Goal: Task Accomplishment & Management: Manage account settings

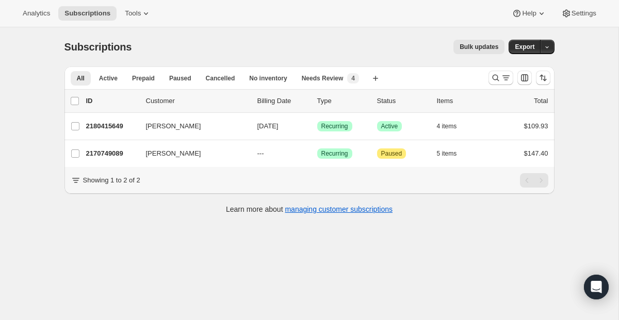
click at [497, 87] on div at bounding box center [519, 78] width 70 height 21
click at [499, 77] on icon "Search and filter results" at bounding box center [496, 78] width 10 height 10
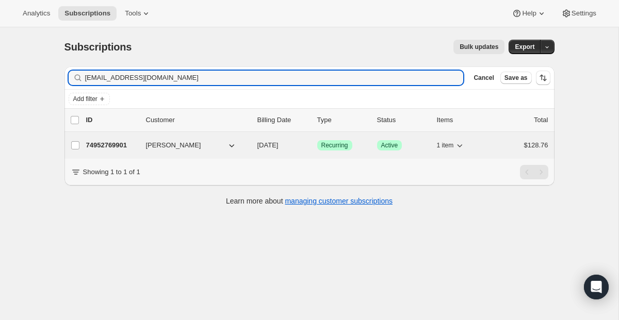
type input "[EMAIL_ADDRESS][DOMAIN_NAME]"
click at [352, 142] on span "Success Recurring" at bounding box center [334, 145] width 35 height 10
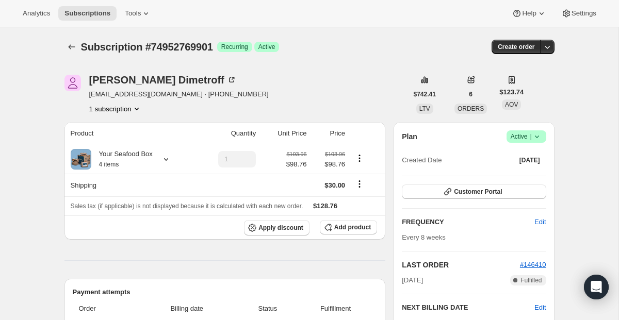
click at [74, 54] on div "Subscription #74952769901. This page is ready Subscription #74952769901 Success…" at bounding box center [309, 46] width 490 height 39
click at [73, 46] on icon "Subscriptions" at bounding box center [72, 47] width 10 height 10
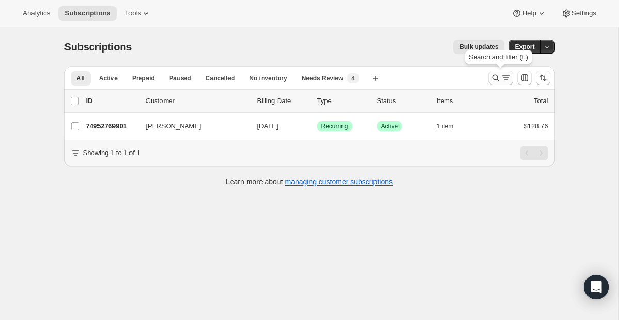
click at [497, 75] on icon "Search and filter results" at bounding box center [496, 78] width 10 height 10
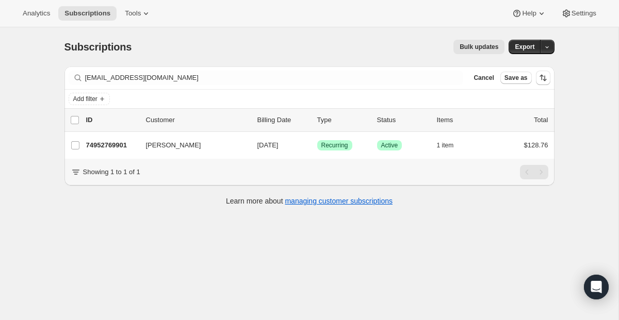
drag, startPoint x: 338, startPoint y: 87, endPoint x: 47, endPoint y: 55, distance: 293.2
click at [47, 55] on div "Subscriptions. This page is ready Subscriptions Bulk updates More actions Bulk …" at bounding box center [309, 187] width 619 height 320
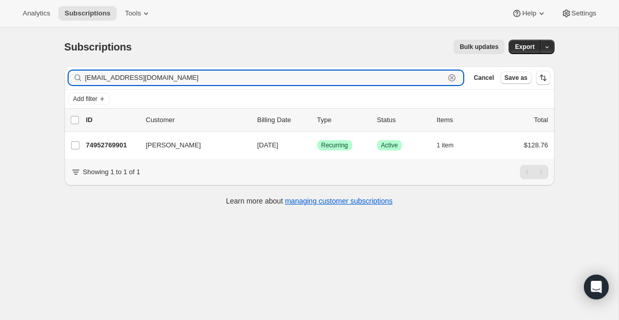
drag, startPoint x: 223, startPoint y: 79, endPoint x: 5, endPoint y: 38, distance: 222.6
click at [5, 38] on div "Subscriptions. This page is ready Subscriptions Bulk updates More actions Bulk …" at bounding box center [309, 187] width 619 height 320
paste input "tampatrina2"
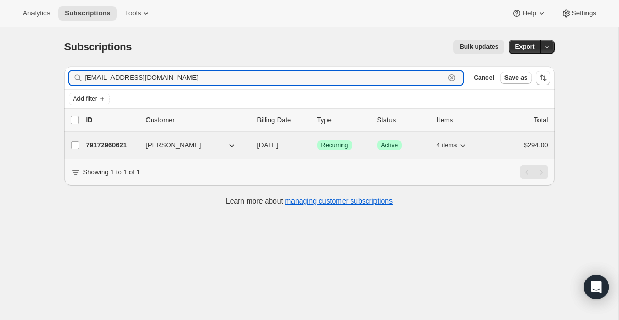
type input "[EMAIL_ADDRESS][DOMAIN_NAME]"
click at [333, 148] on span "Recurring" at bounding box center [334, 145] width 27 height 8
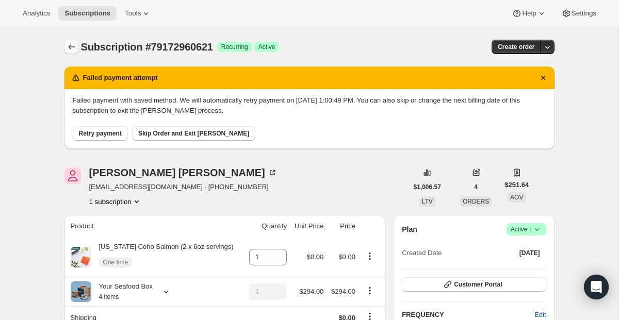
click at [76, 46] on icon "Subscriptions" at bounding box center [72, 47] width 10 height 10
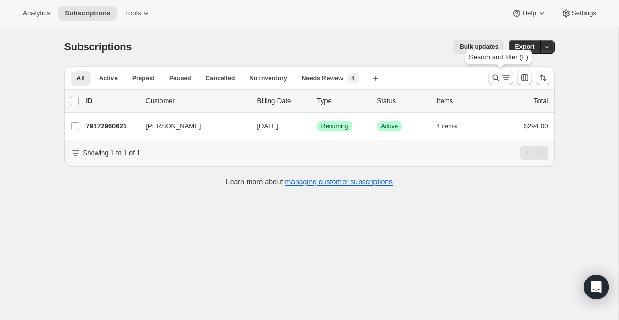
click at [492, 82] on icon "Search and filter results" at bounding box center [496, 78] width 10 height 10
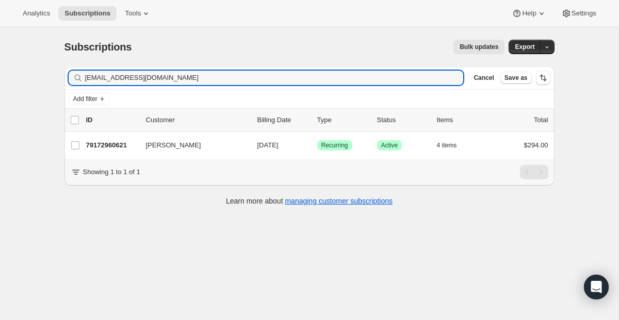
drag, startPoint x: 187, startPoint y: 74, endPoint x: -3, endPoint y: 61, distance: 189.7
click at [0, 61] on html "Analytics Subscriptions Tools Help Settings Skip to content Subscriptions. This…" at bounding box center [309, 160] width 619 height 320
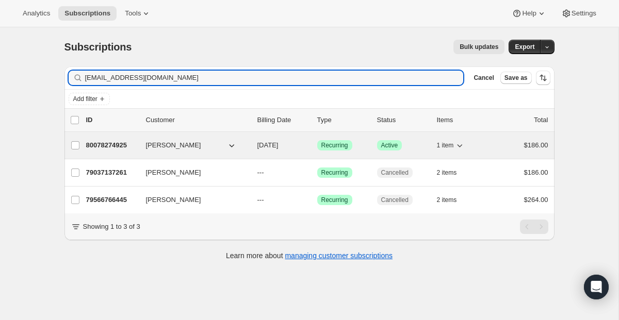
type input "[EMAIL_ADDRESS][DOMAIN_NAME]"
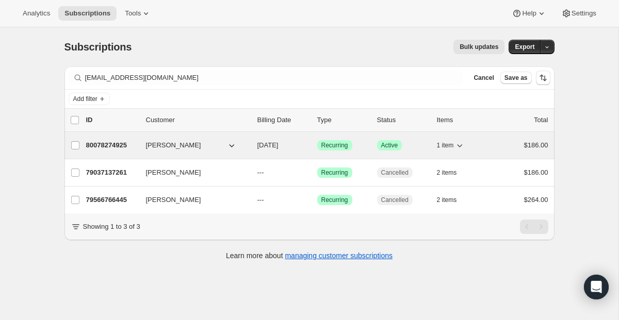
click at [331, 149] on span "Recurring" at bounding box center [334, 145] width 27 height 8
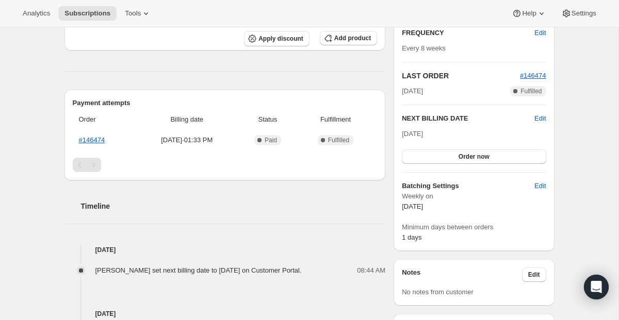
scroll to position [209, 0]
